Goal: Use online tool/utility

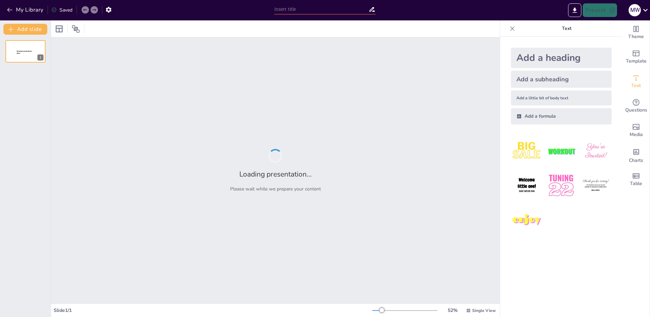
type input "Mental Health Insights: Promoting Awareness and Prevention of Suicide and [MEDI…"
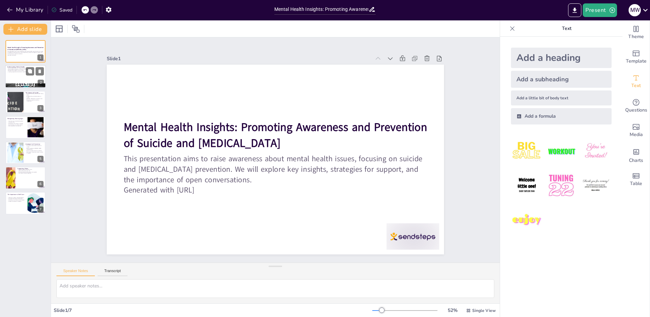
click at [17, 68] on p "Mental health affects our overall well-being." at bounding box center [25, 68] width 37 height 1
type textarea "Understanding that mental health is integral to our overall well-being is essen…"
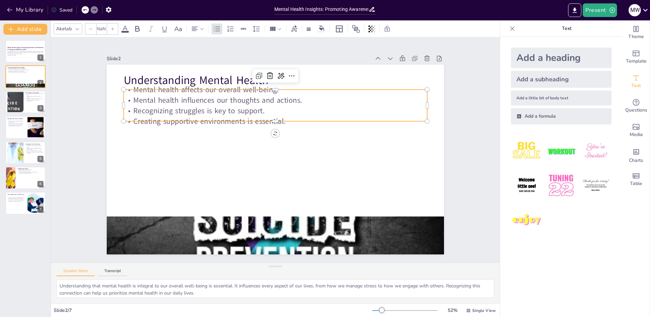
type input "32"
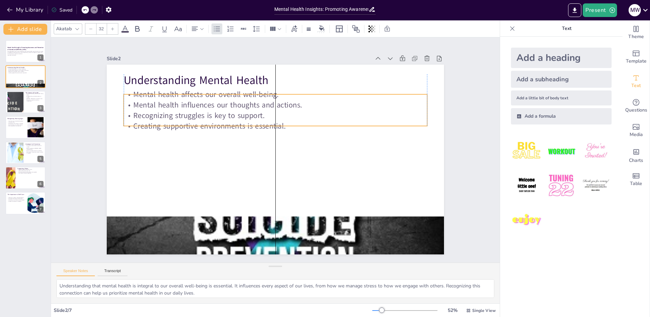
drag, startPoint x: 177, startPoint y: 107, endPoint x: 176, endPoint y: 112, distance: 5.1
click at [176, 112] on p "Recognizing struggles is key to support." at bounding box center [279, 116] width 303 height 42
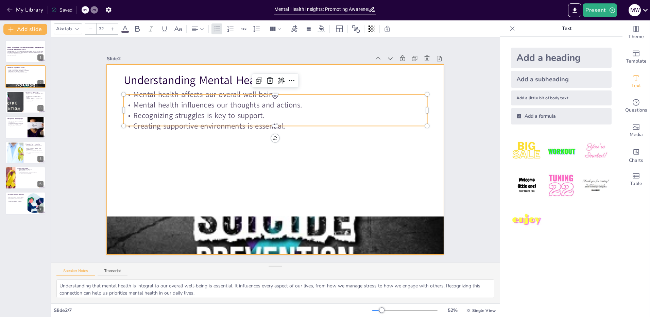
click at [169, 134] on div at bounding box center [273, 159] width 380 height 285
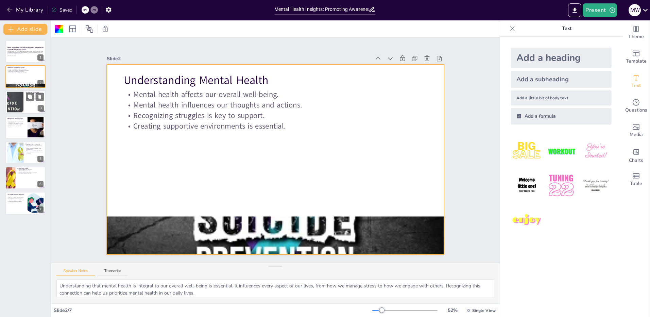
click at [20, 98] on div at bounding box center [15, 101] width 42 height 21
type textarea "The statistic that suicide is a leading cause of death among teenagers undersco…"
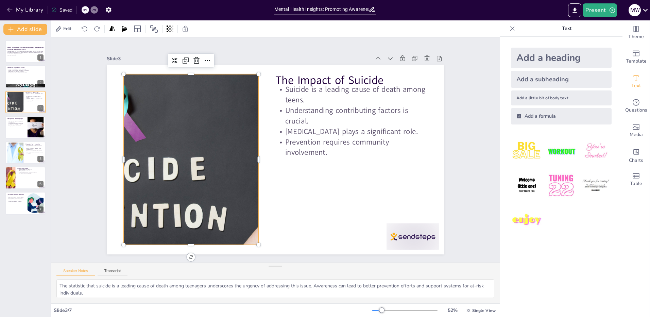
click at [187, 119] on div at bounding box center [191, 151] width 360 height 206
click at [187, 119] on div at bounding box center [338, 92] width 379 height 340
click at [187, 119] on div at bounding box center [191, 141] width 372 height 239
click at [187, 119] on div at bounding box center [360, 158] width 372 height 239
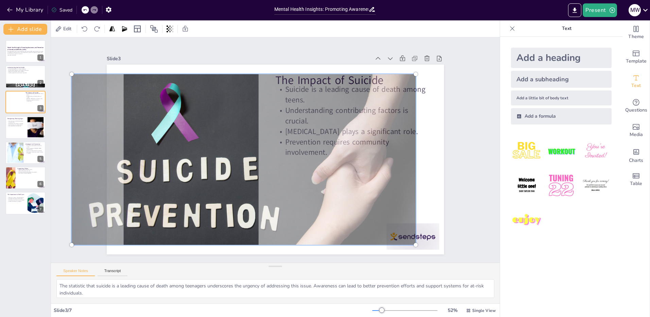
drag, startPoint x: 187, startPoint y: 119, endPoint x: 240, endPoint y: 128, distance: 53.4
click at [240, 128] on div at bounding box center [242, 146] width 395 height 307
click at [336, 306] on div at bounding box center [334, 309] width 6 height 6
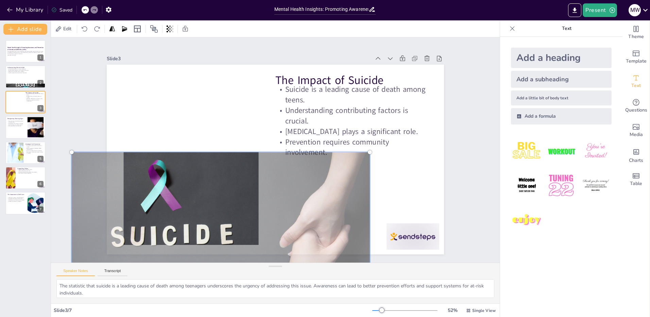
drag, startPoint x: 410, startPoint y: 72, endPoint x: 303, endPoint y: 95, distance: 109.5
click at [303, 95] on div "The Impact of Suicide Suicide is a leading cause of death among teens. Understa…" at bounding box center [273, 159] width 369 height 256
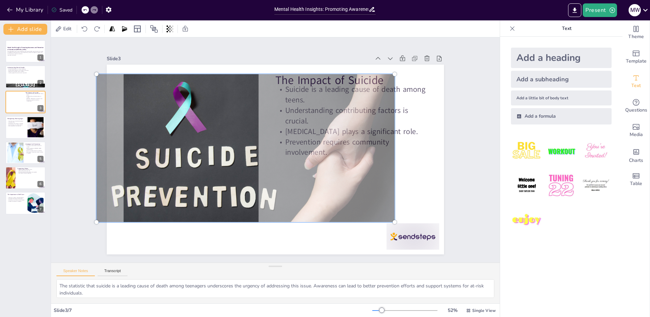
drag, startPoint x: 224, startPoint y: 175, endPoint x: 249, endPoint y: 139, distance: 43.8
click at [249, 139] on div at bounding box center [251, 133] width 344 height 288
click at [270, 243] on div at bounding box center [273, 159] width 369 height 256
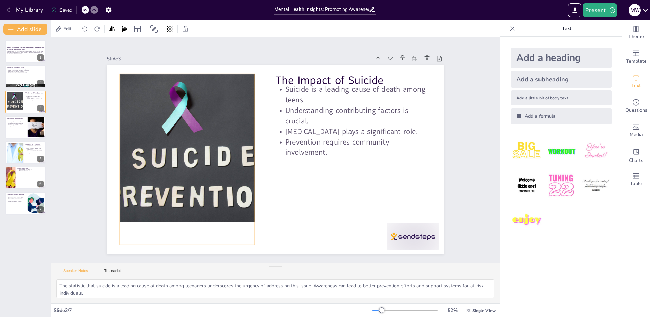
drag, startPoint x: 253, startPoint y: 168, endPoint x: 250, endPoint y: 166, distance: 3.8
click at [250, 166] on div at bounding box center [308, 158] width 322 height 207
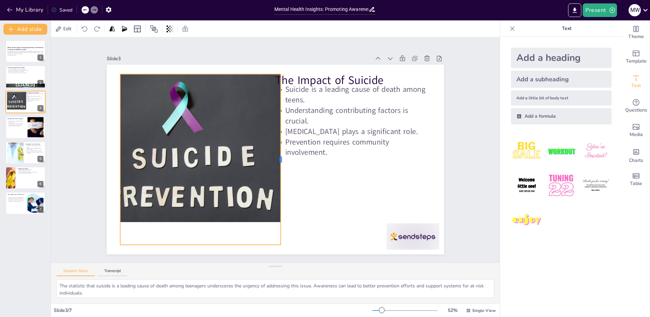
drag, startPoint x: 250, startPoint y: 158, endPoint x: 275, endPoint y: 161, distance: 24.7
click at [275, 161] on div at bounding box center [281, 161] width 41 height 168
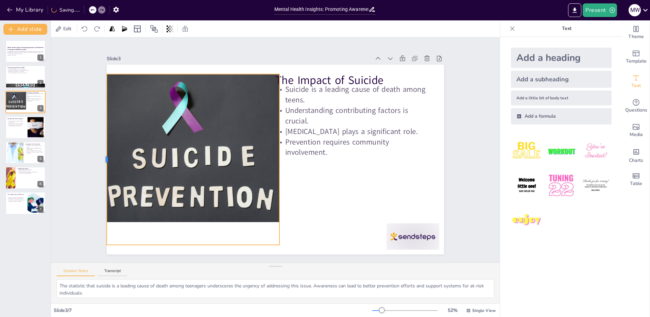
drag, startPoint x: 115, startPoint y: 156, endPoint x: 101, endPoint y: 165, distance: 16.0
click at [101, 165] on div at bounding box center [103, 159] width 5 height 171
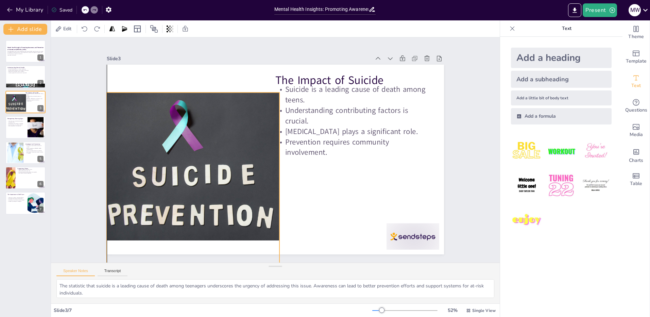
drag, startPoint x: 150, startPoint y: 158, endPoint x: 152, endPoint y: 177, distance: 18.4
click at [152, 177] on div at bounding box center [239, 155] width 330 height 233
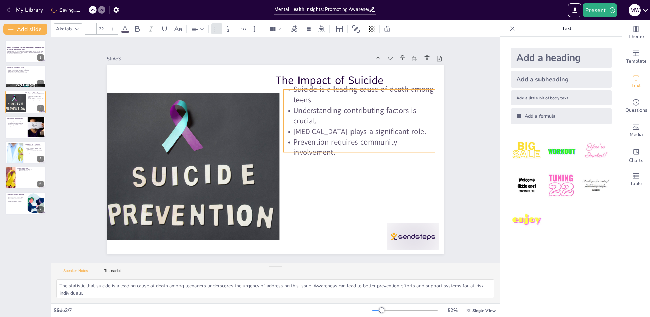
drag, startPoint x: 303, startPoint y: 134, endPoint x: 312, endPoint y: 134, distance: 8.2
click at [312, 134] on p "[MEDICAL_DATA] plays a significant role." at bounding box center [332, 86] width 129 height 98
type input "48"
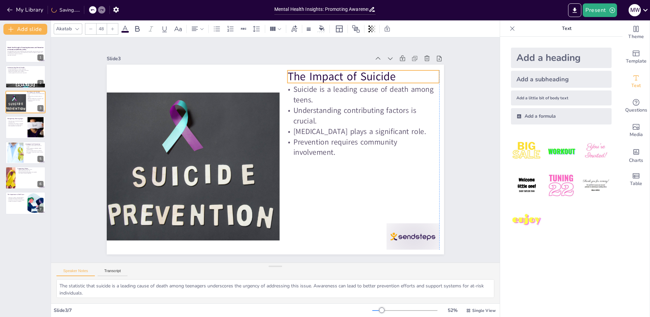
drag, startPoint x: 317, startPoint y: 76, endPoint x: 328, endPoint y: 72, distance: 11.6
click at [328, 77] on p "The Impact of Suicide" at bounding box center [381, 108] width 149 height 62
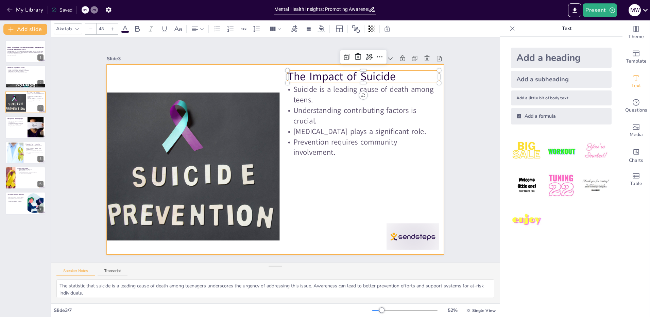
click at [346, 199] on div at bounding box center [271, 158] width 385 height 311
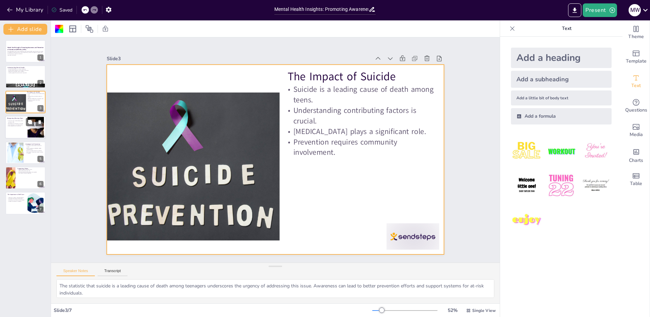
click at [17, 134] on div at bounding box center [25, 127] width 41 height 23
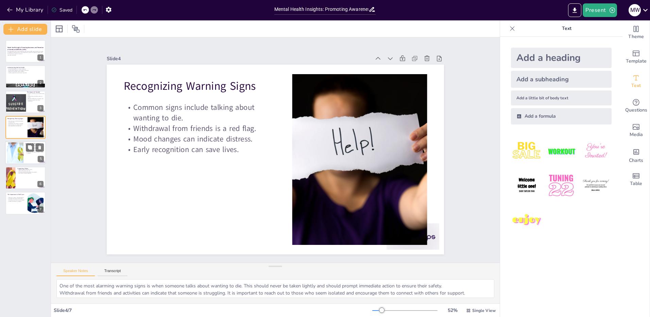
click at [32, 155] on div at bounding box center [25, 152] width 41 height 23
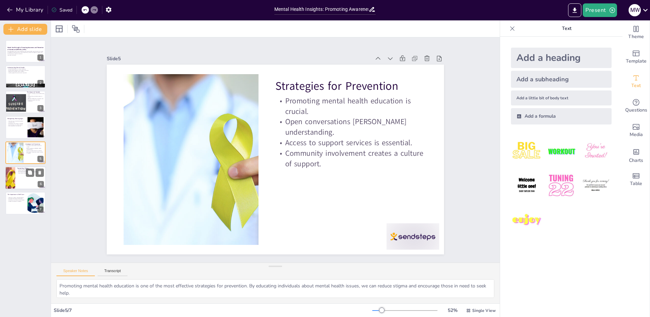
click at [29, 187] on div at bounding box center [25, 177] width 41 height 23
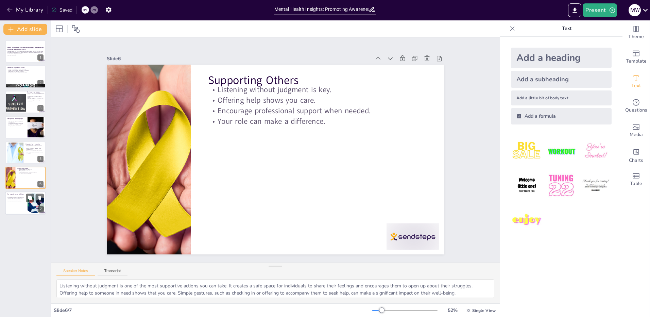
click at [20, 198] on p "Activities like exercise reduce stress." at bounding box center [16, 198] width 18 height 1
type textarea "Self-care is crucial for our mental well-being. By prioritizing our own needs, …"
